Goal: Task Accomplishment & Management: Complete application form

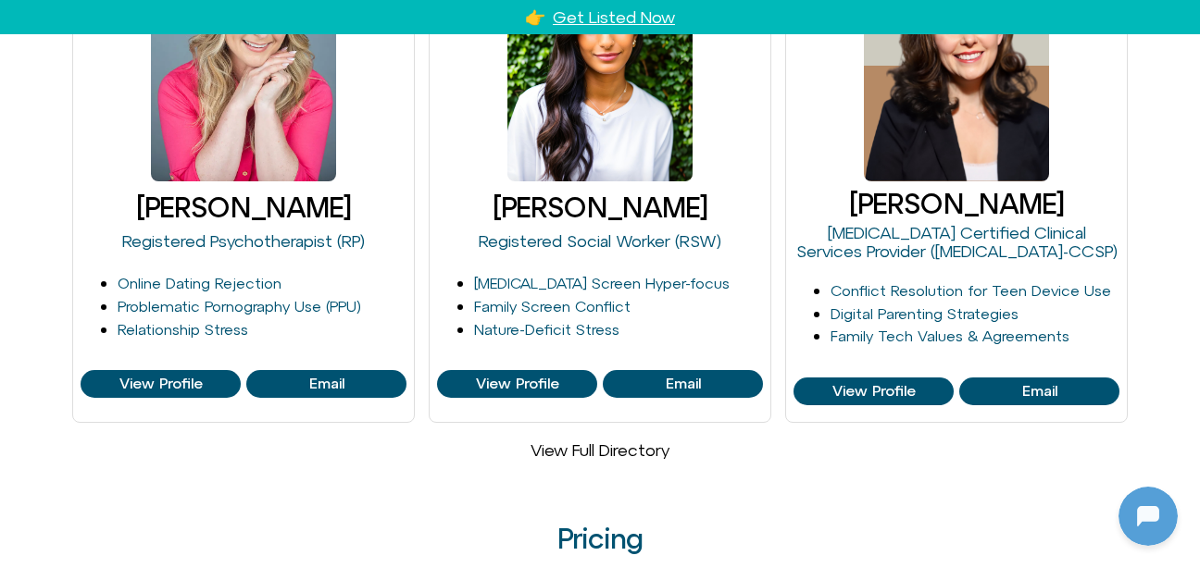
scroll to position [938, 0]
